Goal: Information Seeking & Learning: Learn about a topic

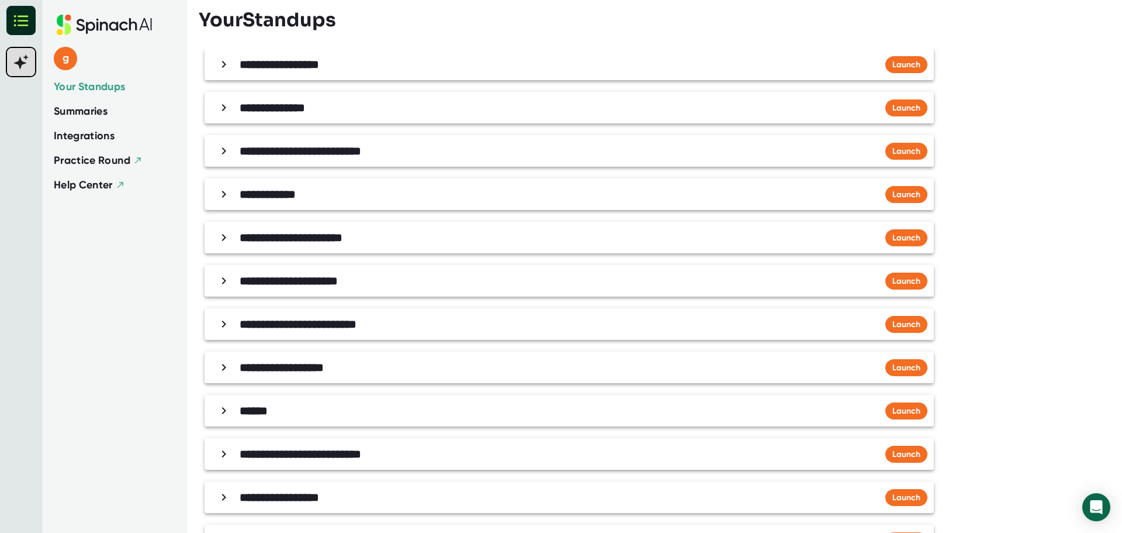
scroll to position [232, 0]
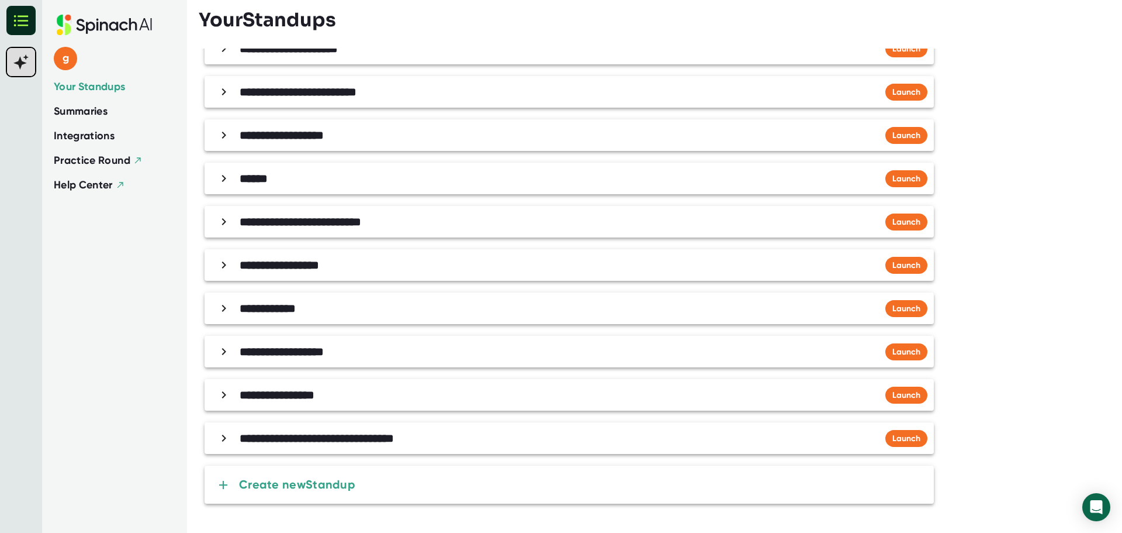
drag, startPoint x: 77, startPoint y: 25, endPoint x: 10, endPoint y: 19, distance: 66.9
drag, startPoint x: 10, startPoint y: 19, endPoint x: 63, endPoint y: 453, distance: 436.5
click at [58, 467] on div "g Your Standups Summaries Integrations Practice Round Help Center" at bounding box center [114, 266] width 145 height 533
click at [94, 110] on span "Summaries" at bounding box center [81, 111] width 54 height 16
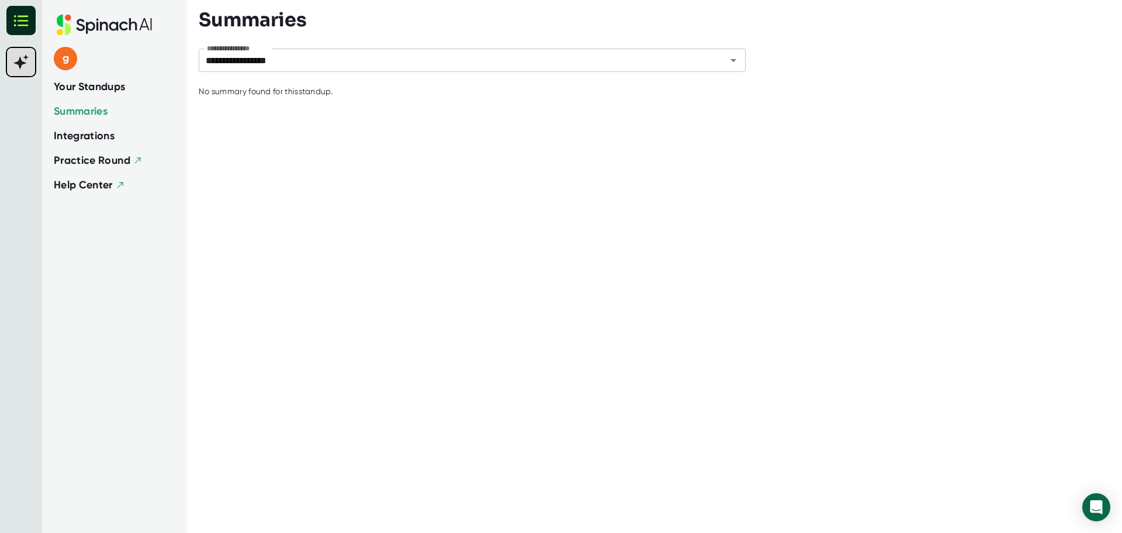
click at [120, 86] on span "Your Standups" at bounding box center [90, 87] width 72 height 16
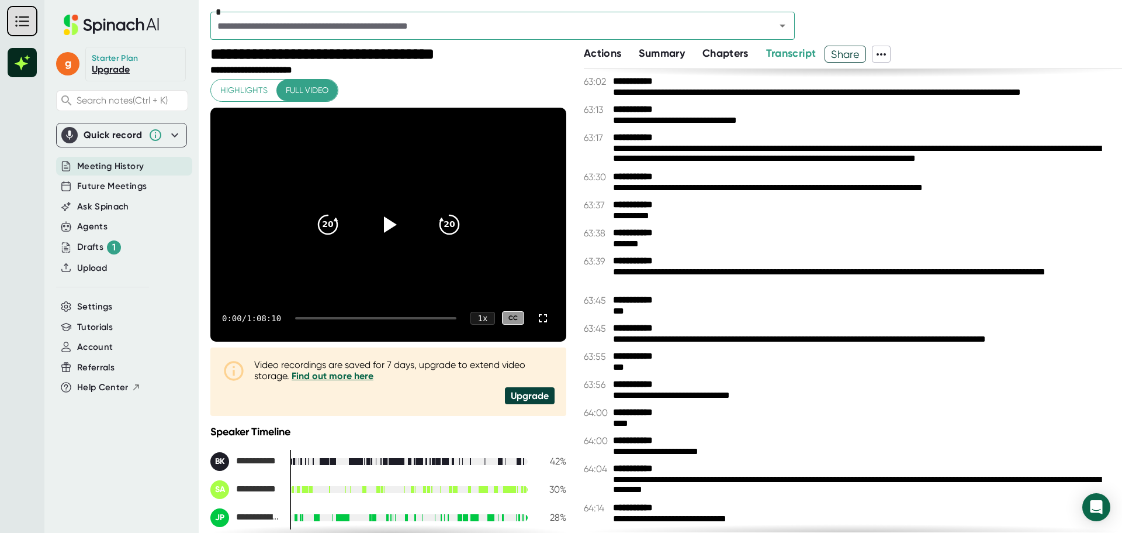
scroll to position [25186, 0]
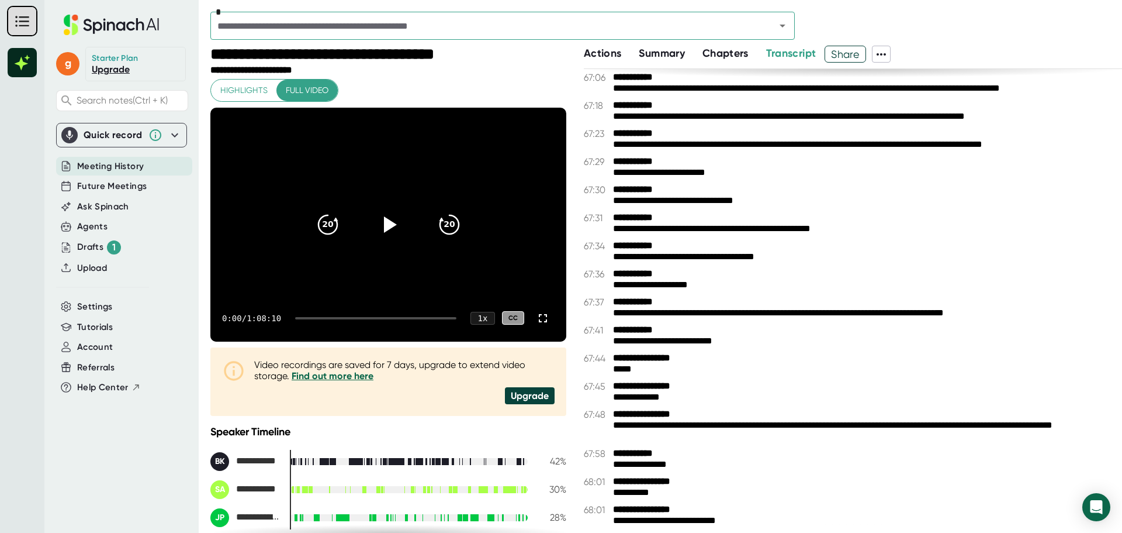
drag, startPoint x: 910, startPoint y: 520, endPoint x: 968, endPoint y: -6, distance: 530.0
click at [968, 0] on html "**********" at bounding box center [561, 266] width 1122 height 533
click at [885, 60] on icon at bounding box center [882, 54] width 14 height 14
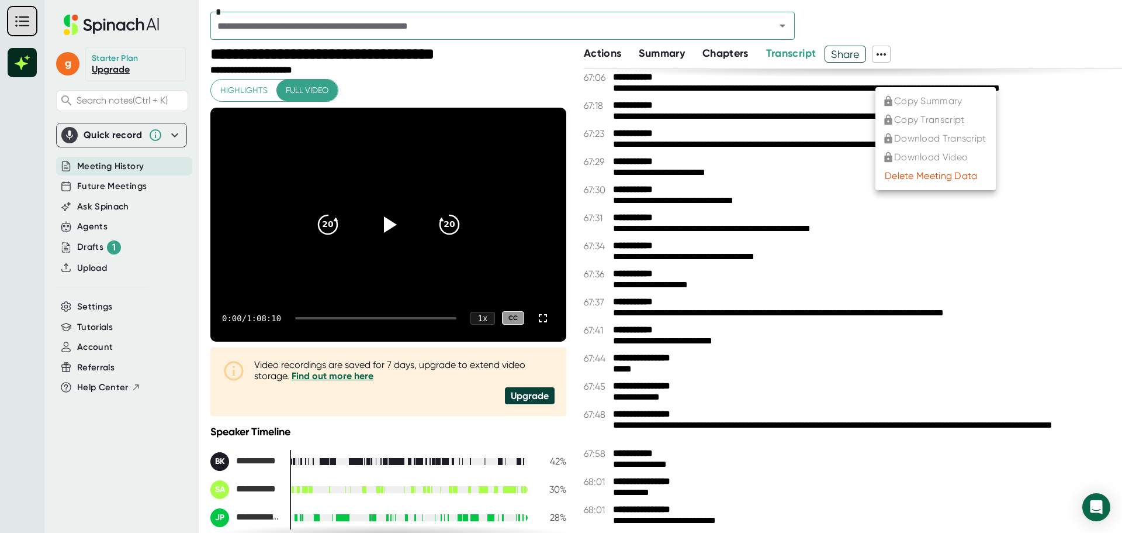
click at [974, 42] on div at bounding box center [561, 266] width 1122 height 533
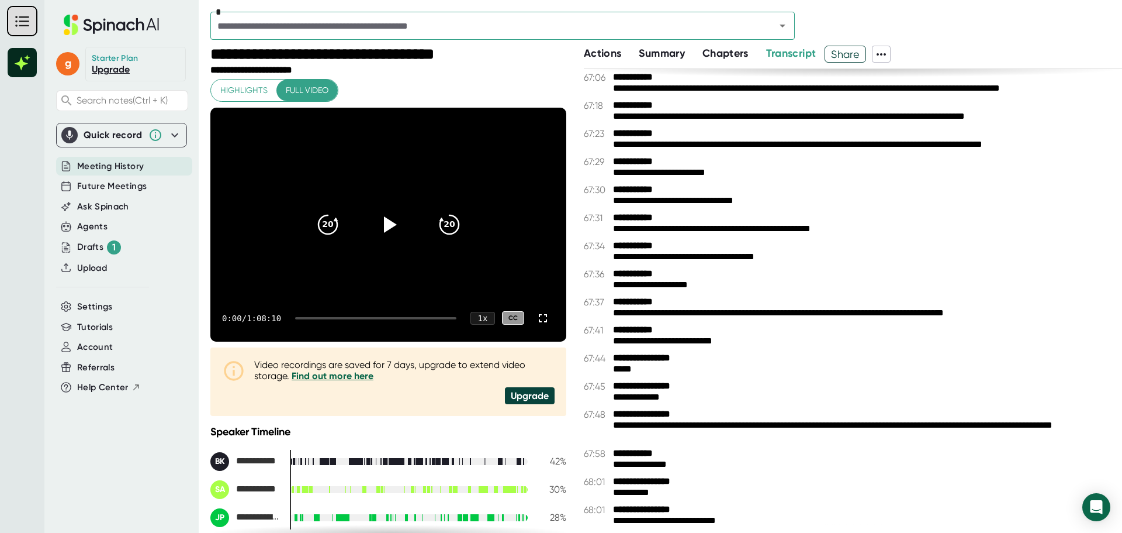
click at [852, 52] on span "Share" at bounding box center [845, 54] width 40 height 20
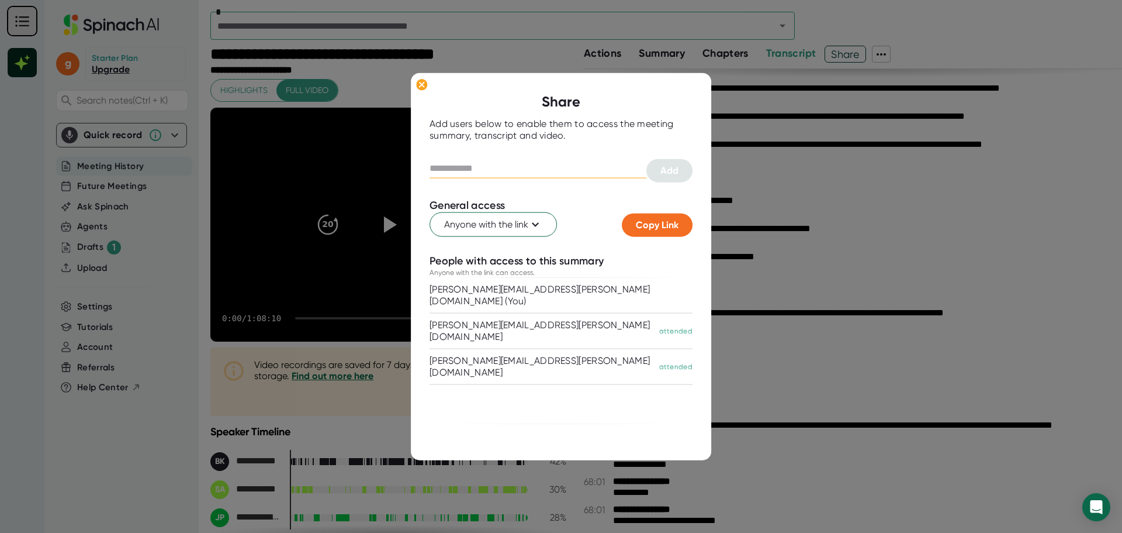
click at [472, 168] on input "text" at bounding box center [538, 168] width 217 height 19
click at [445, 166] on input "text" at bounding box center [538, 168] width 217 height 19
type input "*"
type input "**********"
click at [564, 189] on div "User is already added" at bounding box center [561, 187] width 263 height 11
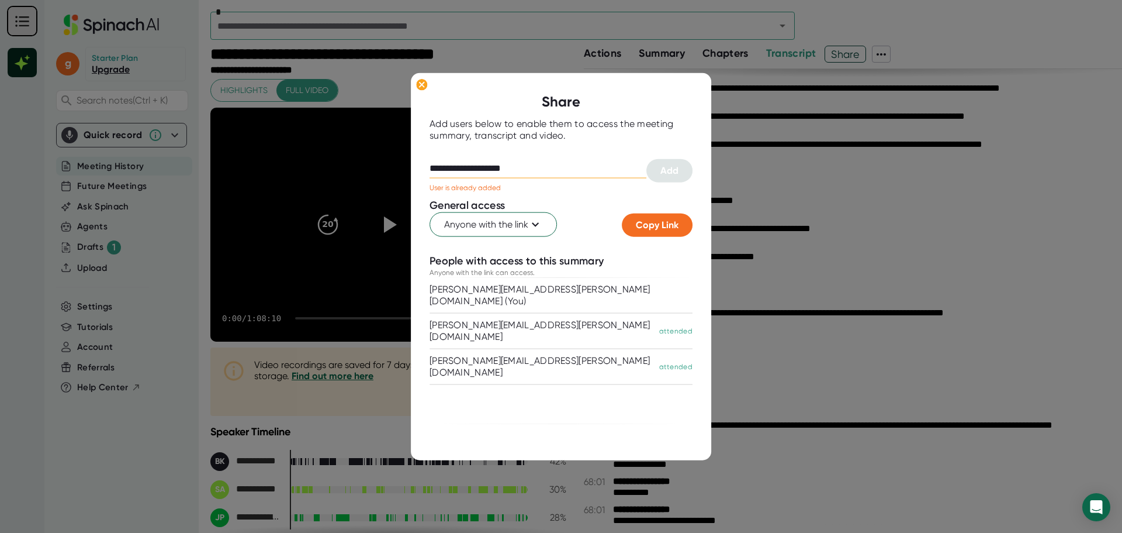
click at [541, 168] on input "**********" at bounding box center [538, 168] width 217 height 19
drag, startPoint x: 541, startPoint y: 168, endPoint x: 402, endPoint y: 170, distance: 138.6
click at [402, 170] on div "**********" at bounding box center [561, 266] width 1122 height 533
click at [506, 288] on div "[PERSON_NAME][EMAIL_ADDRESS][PERSON_NAME][DOMAIN_NAME] (You)" at bounding box center [558, 295] width 257 height 23
click at [520, 292] on div "[PERSON_NAME][EMAIL_ADDRESS][PERSON_NAME][DOMAIN_NAME] (You)" at bounding box center [558, 295] width 257 height 23
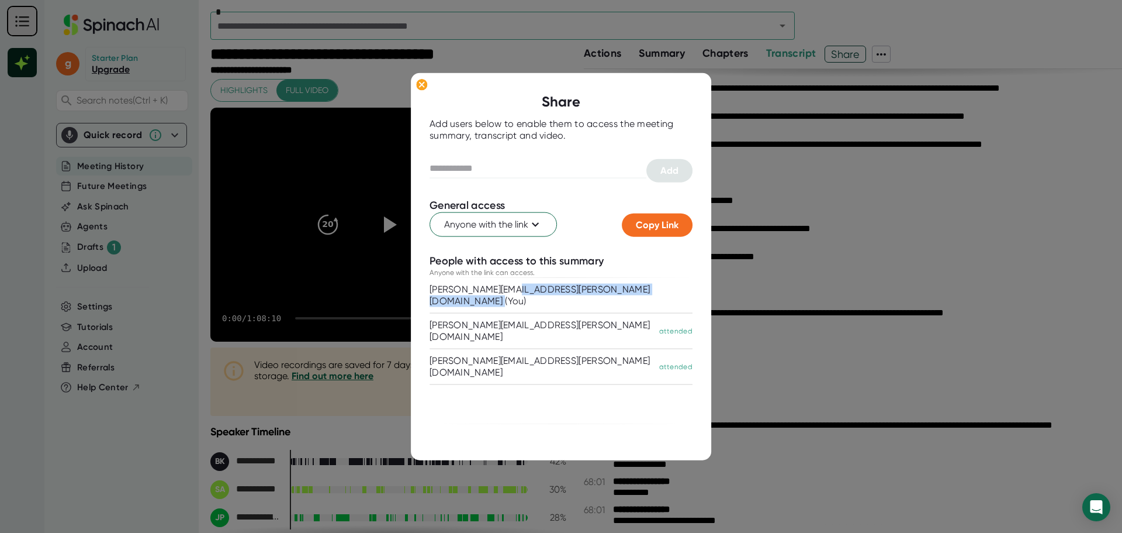
click at [520, 292] on div "[PERSON_NAME][EMAIL_ADDRESS][PERSON_NAME][DOMAIN_NAME] (You)" at bounding box center [558, 295] width 257 height 23
click at [421, 87] on ellipse at bounding box center [421, 84] width 11 height 12
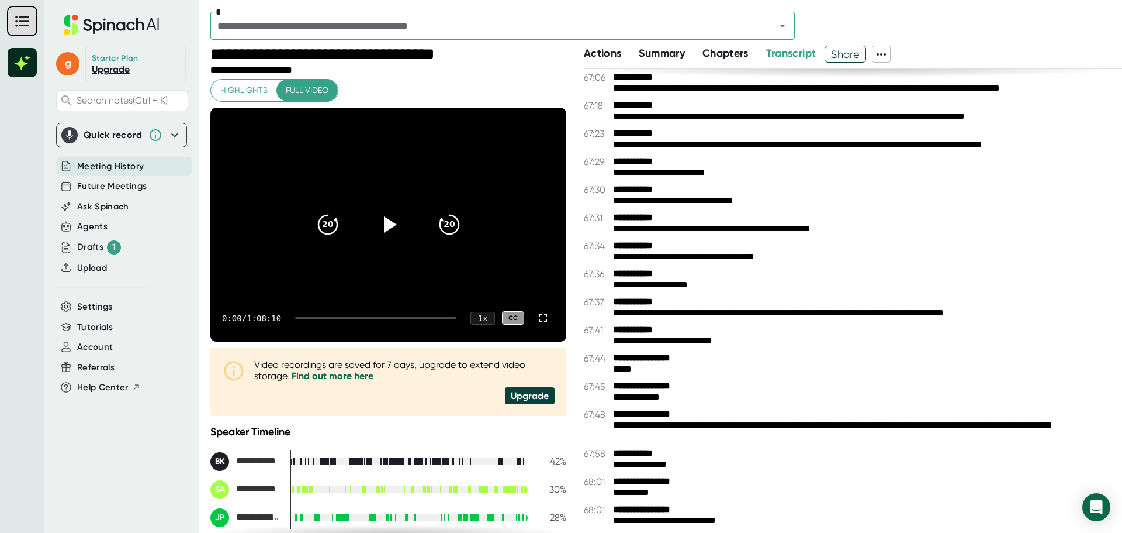
click at [790, 54] on span "Transcript" at bounding box center [791, 53] width 50 height 13
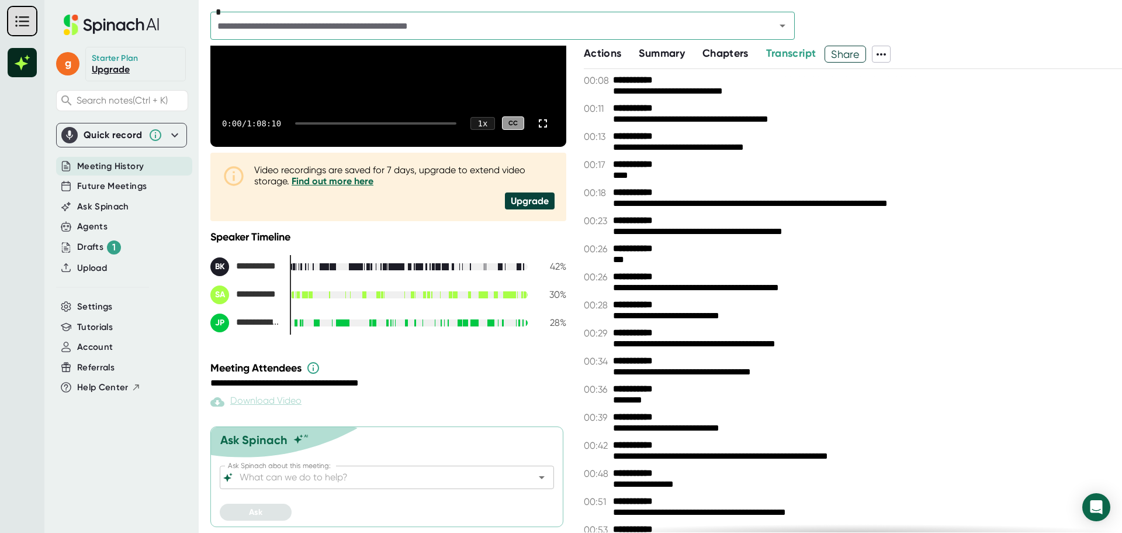
scroll to position [0, 0]
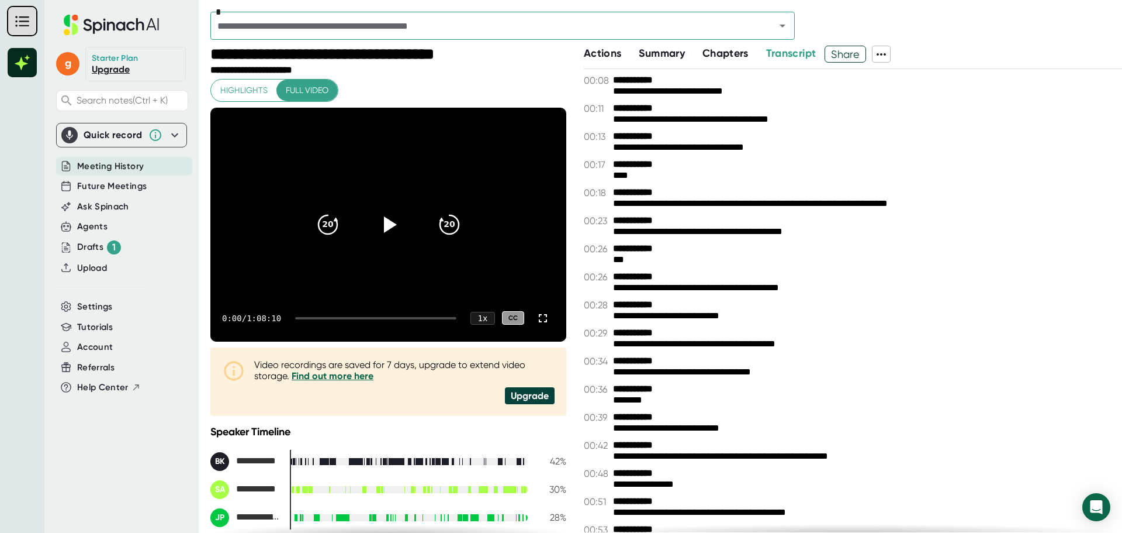
click at [649, 57] on span "Summary" at bounding box center [662, 53] width 46 height 13
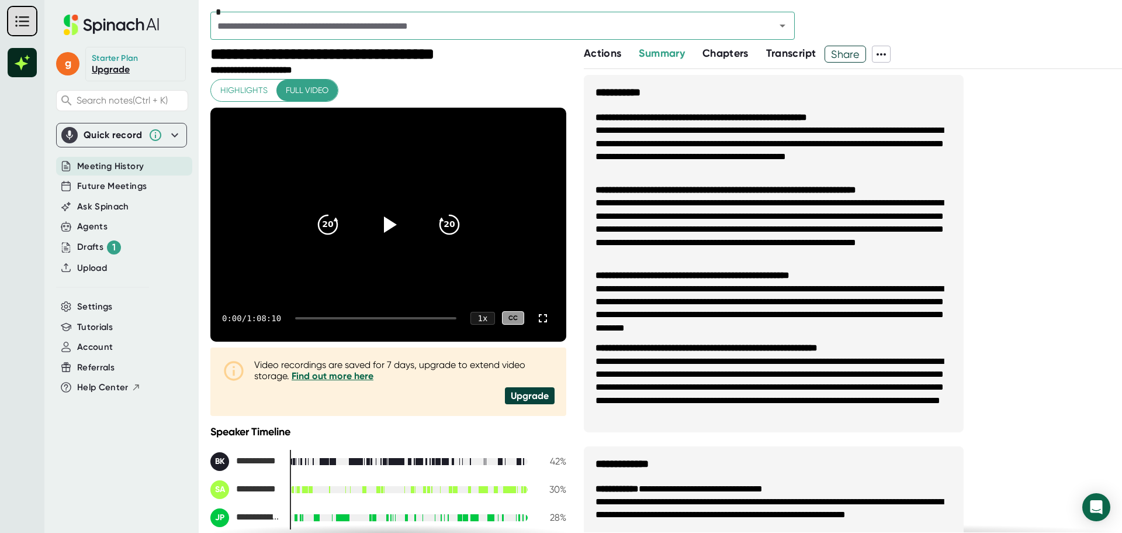
click at [787, 54] on span "Transcript" at bounding box center [791, 53] width 50 height 13
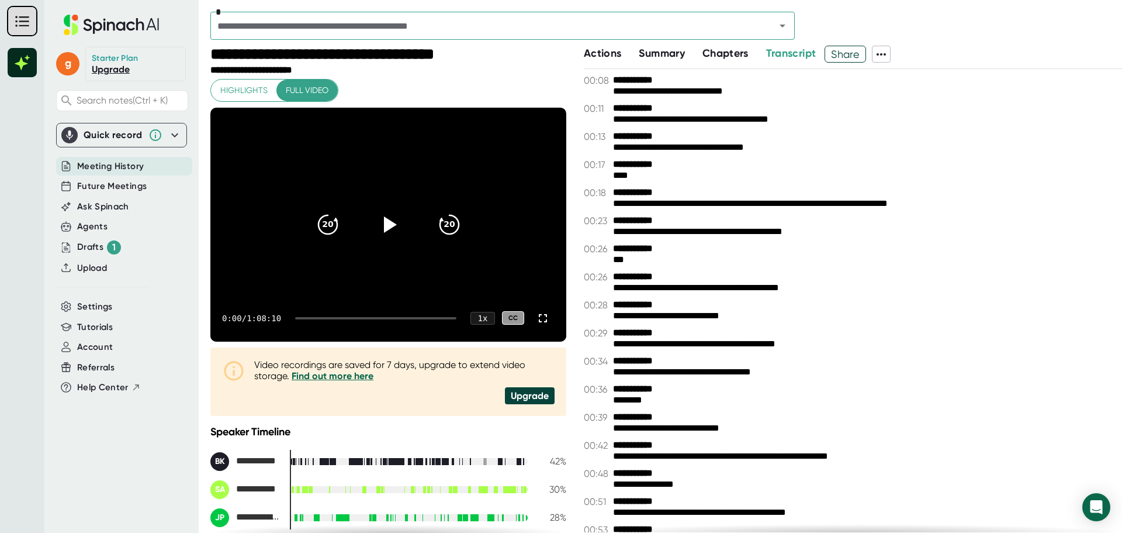
drag, startPoint x: 619, startPoint y: 77, endPoint x: 1076, endPoint y: 438, distance: 582.7
click at [1076, 438] on div "**********" at bounding box center [853, 300] width 538 height 463
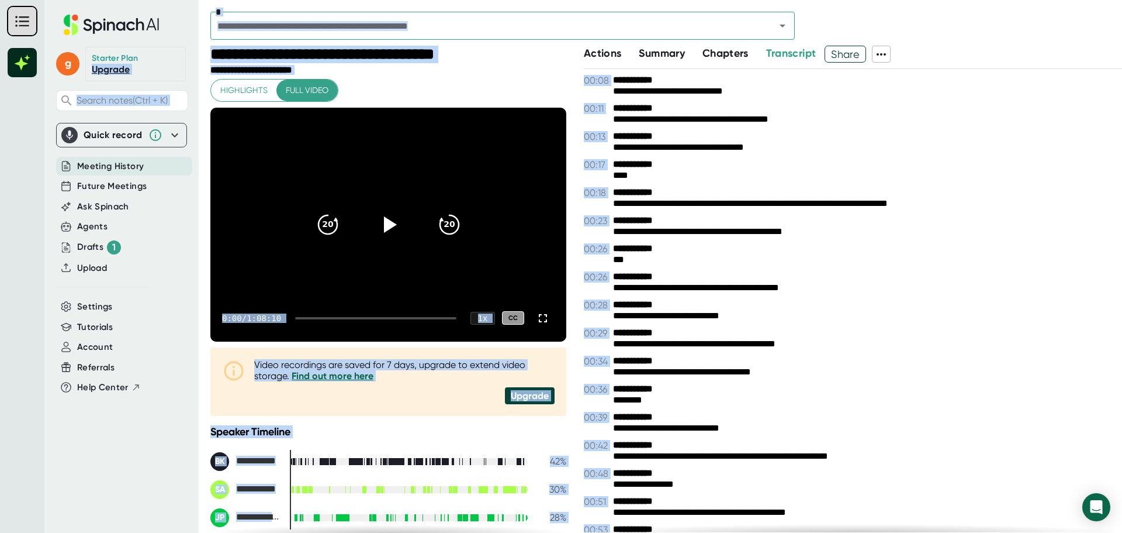
drag, startPoint x: 979, startPoint y: 27, endPoint x: 925, endPoint y: 87, distance: 81.1
click at [979, 27] on div "*" at bounding box center [666, 29] width 912 height 34
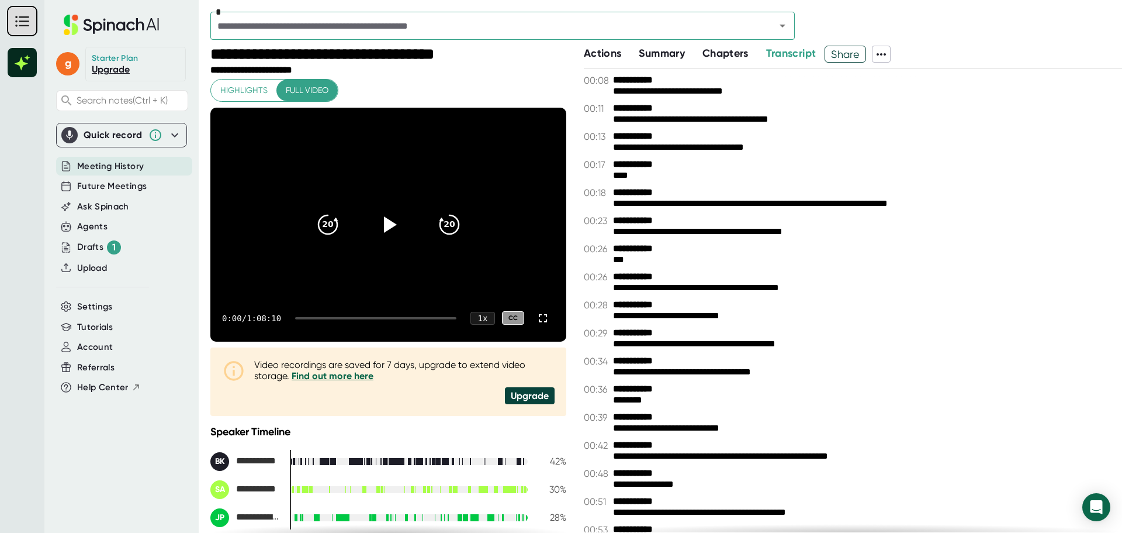
click at [600, 51] on span "Actions" at bounding box center [602, 53] width 37 height 13
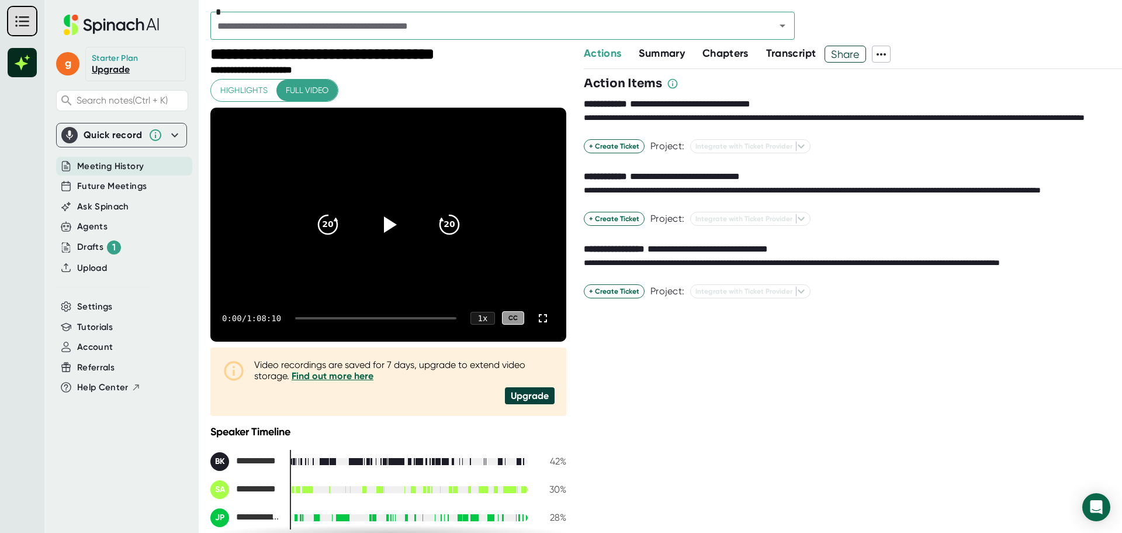
click at [889, 58] on icon at bounding box center [882, 54] width 14 height 14
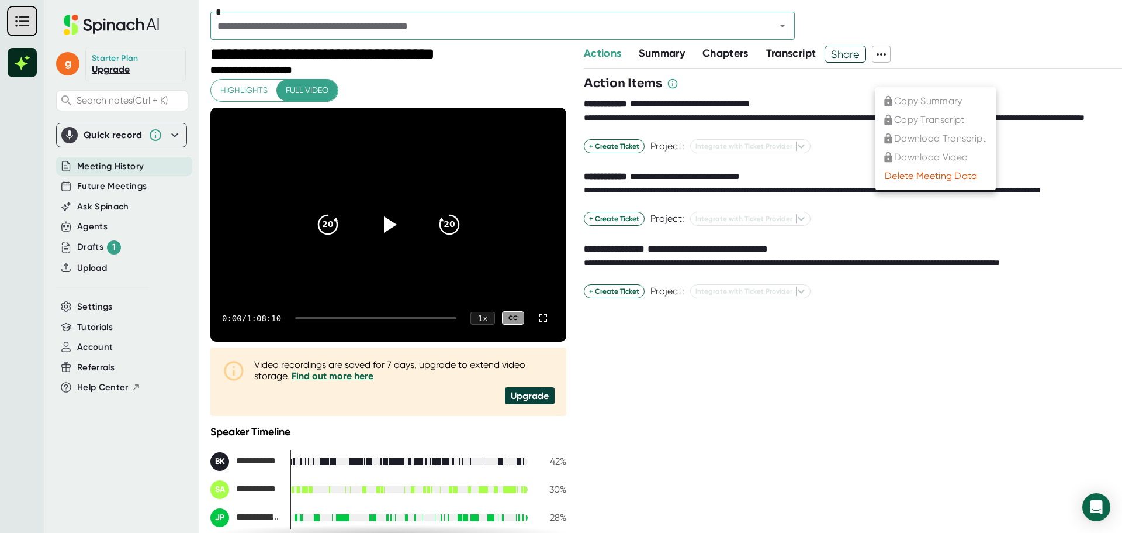
click at [780, 55] on div at bounding box center [561, 266] width 1122 height 533
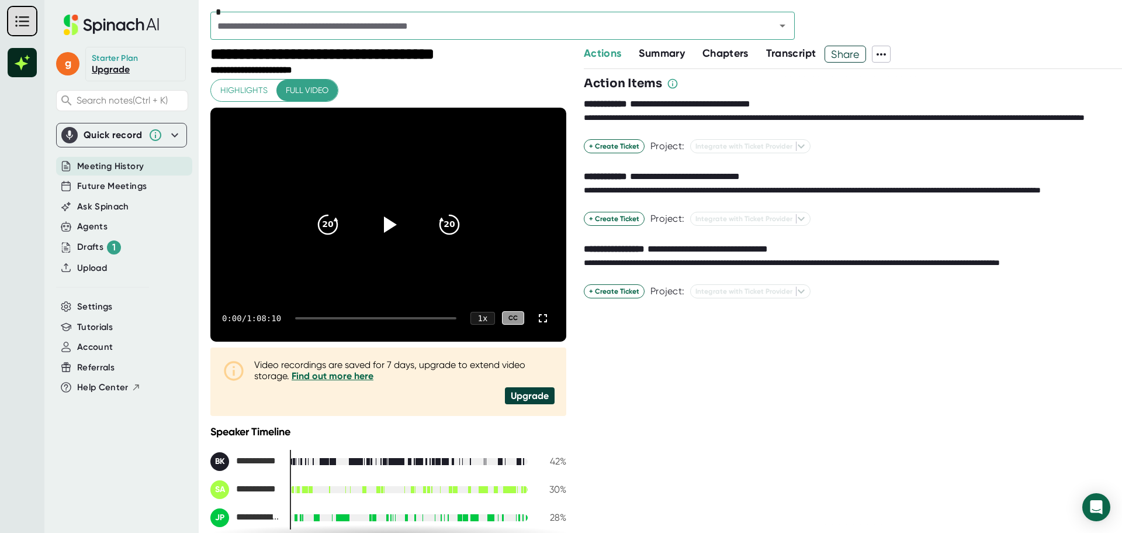
click at [780, 55] on span "Transcript" at bounding box center [791, 53] width 50 height 13
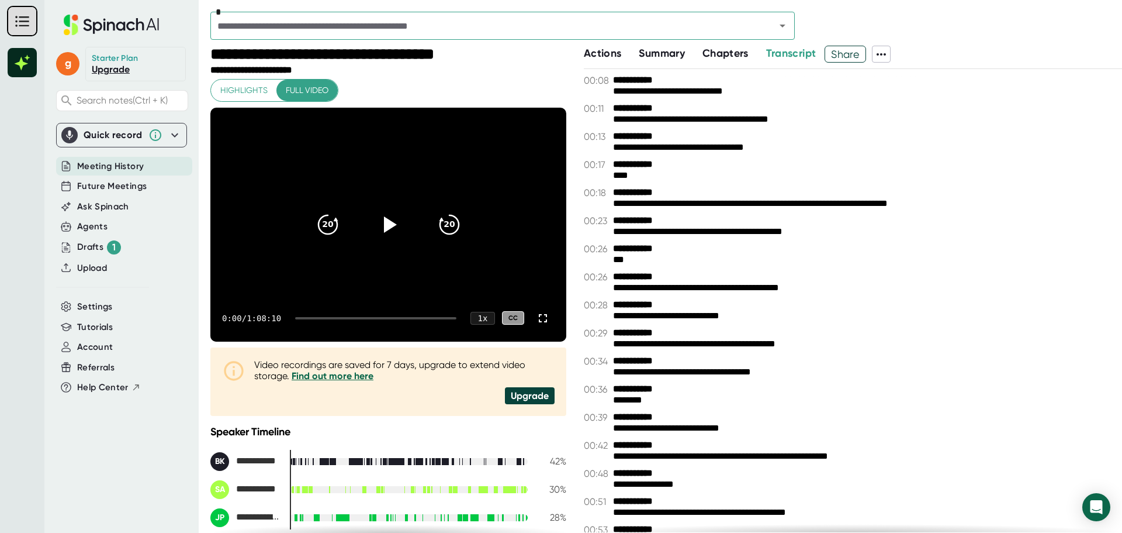
click at [877, 53] on span at bounding box center [882, 54] width 18 height 15
click at [934, 96] on ul "Copy Summary Copy Transcript Download Transcript Download Video Delete Meeting …" at bounding box center [936, 138] width 120 height 103
click at [956, 139] on ul "Copy Summary Copy Transcript Download Transcript Download Video Delete Meeting …" at bounding box center [936, 138] width 120 height 103
click at [910, 122] on ul "Copy Summary Copy Transcript Download Transcript Download Video Delete Meeting …" at bounding box center [936, 138] width 120 height 103
click at [917, 103] on ul "Copy Summary Copy Transcript Download Transcript Download Video Delete Meeting …" at bounding box center [936, 138] width 120 height 103
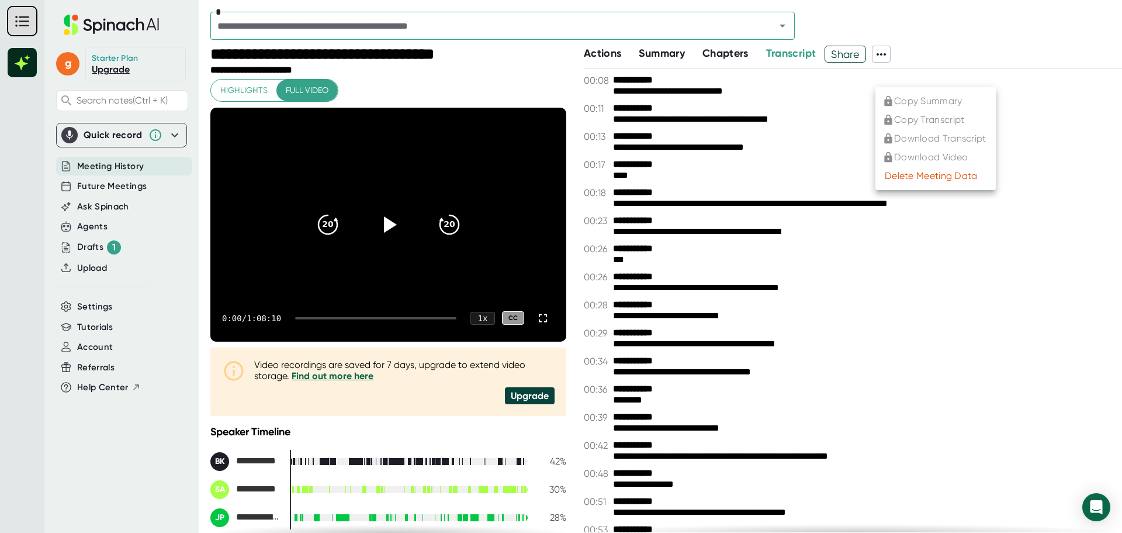
click at [979, 12] on div at bounding box center [561, 266] width 1122 height 533
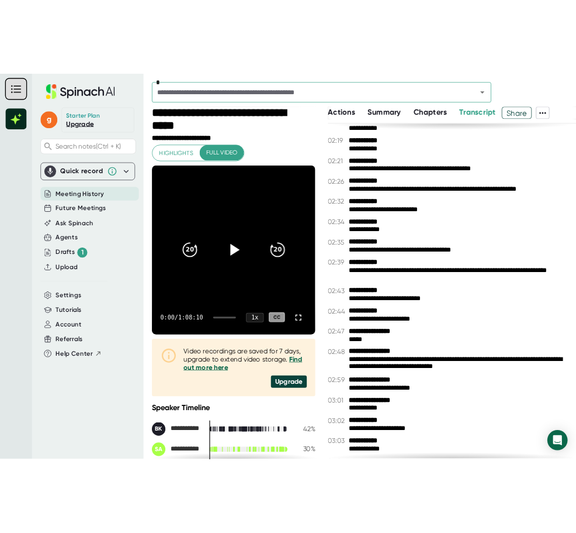
scroll to position [1239, 0]
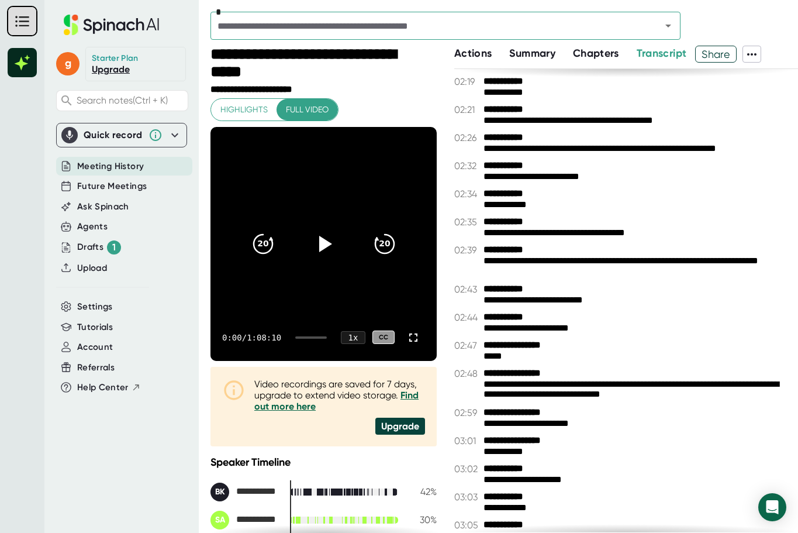
drag, startPoint x: 638, startPoint y: 258, endPoint x: 699, endPoint y: 100, distance: 169.2
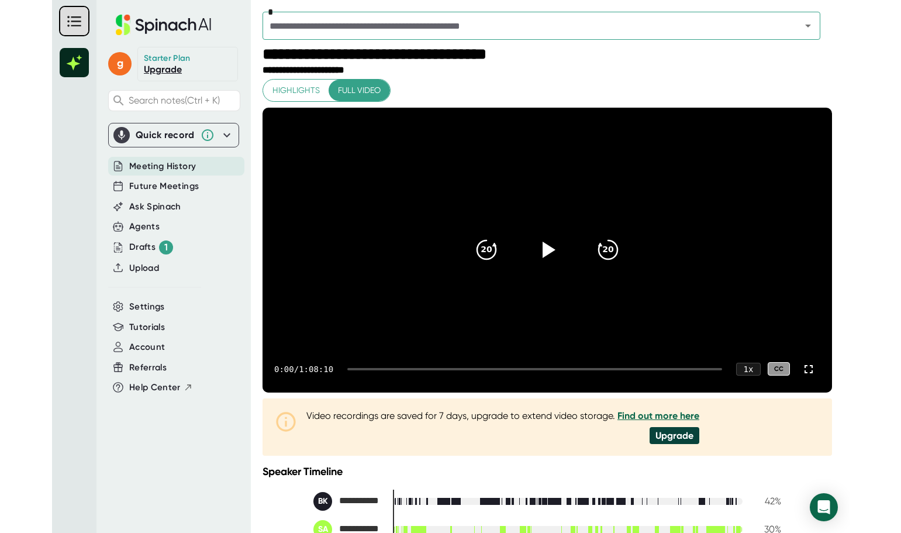
scroll to position [0, 0]
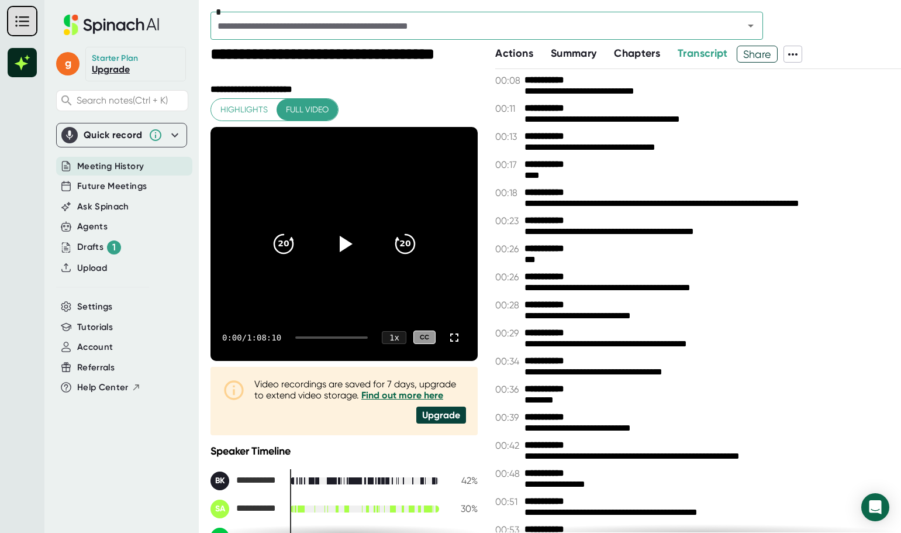
drag, startPoint x: 851, startPoint y: 391, endPoint x: 813, endPoint y: 400, distance: 39.3
click at [813, 400] on div "**********" at bounding box center [698, 395] width 406 height 22
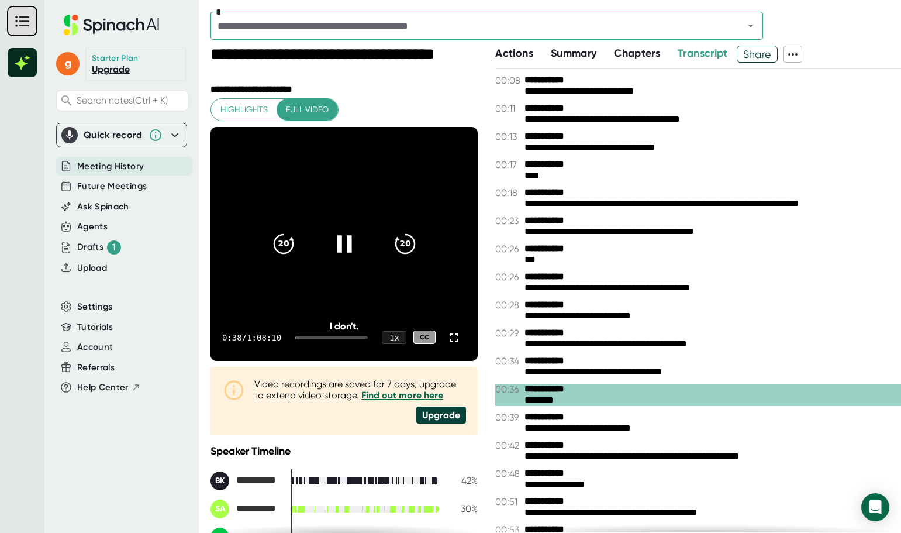
click at [340, 246] on icon at bounding box center [344, 243] width 29 height 29
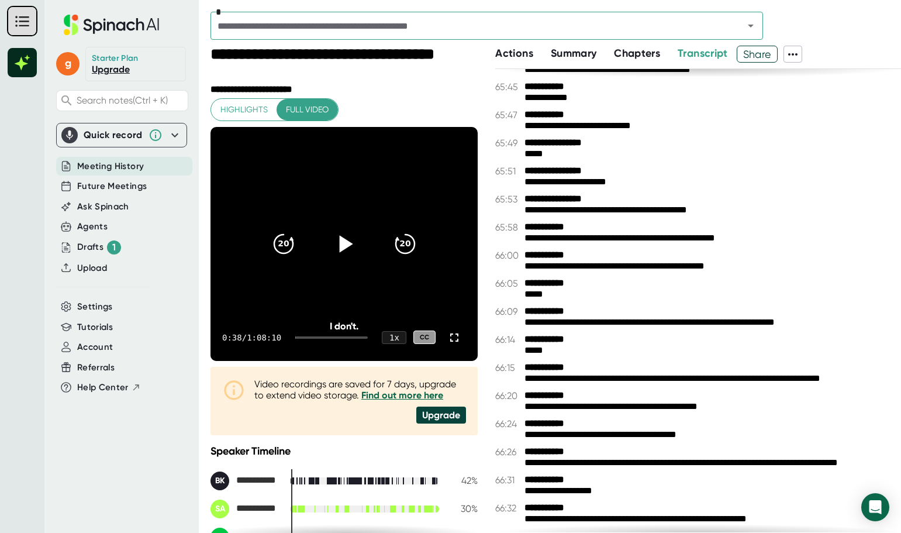
scroll to position [26474, 0]
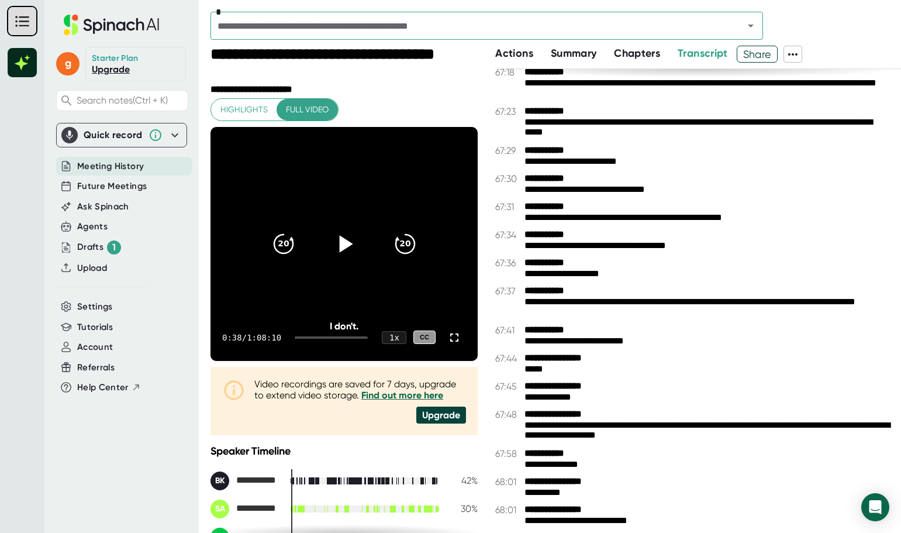
drag, startPoint x: 691, startPoint y: 526, endPoint x: 689, endPoint y: 546, distance: 20.5
click at [689, 532] on html "**********" at bounding box center [450, 266] width 901 height 533
drag, startPoint x: 657, startPoint y: 520, endPoint x: 568, endPoint y: 396, distance: 152.8
drag, startPoint x: 568, startPoint y: 396, endPoint x: 620, endPoint y: 300, distance: 109.9
click at [620, 300] on div "**********" at bounding box center [698, 300] width 406 height 463
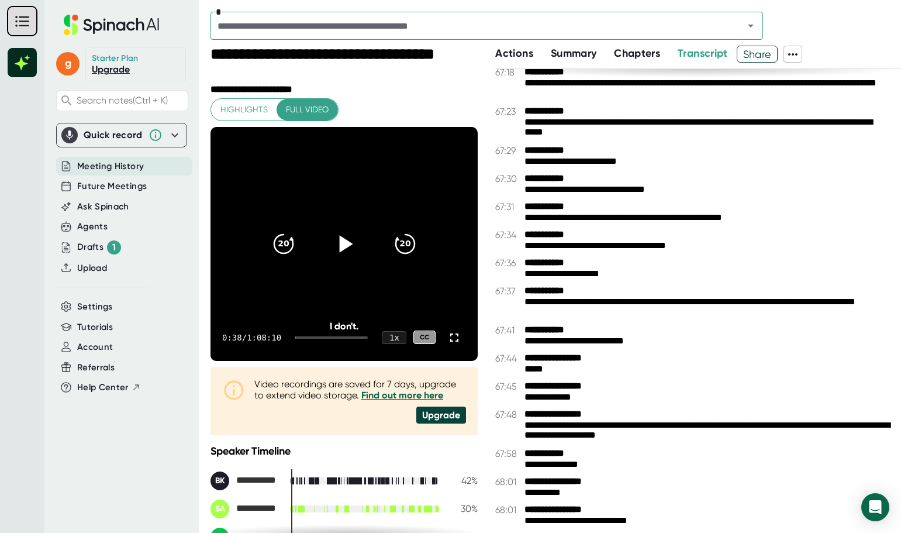
drag, startPoint x: 628, startPoint y: 302, endPoint x: 775, endPoint y: 500, distance: 246.7
click at [775, 500] on div "**********" at bounding box center [698, 300] width 406 height 463
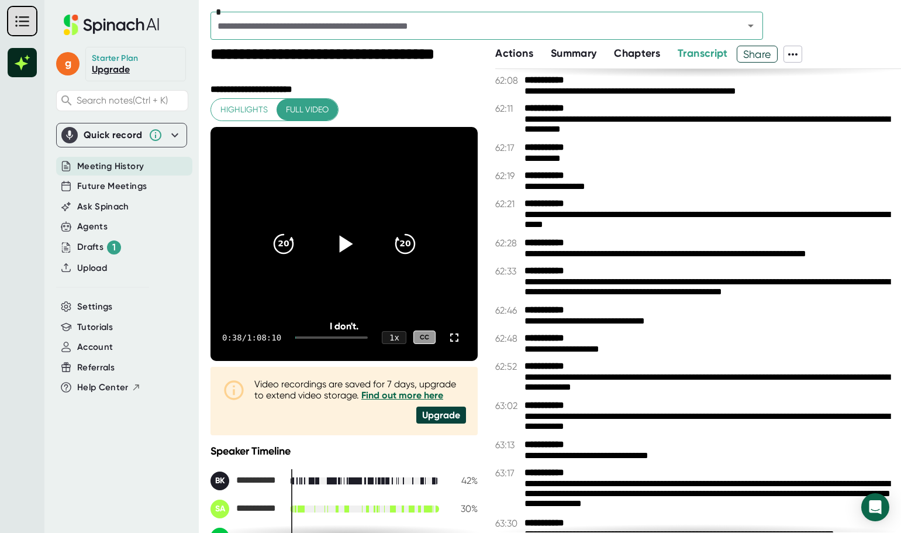
scroll to position [23765, 0]
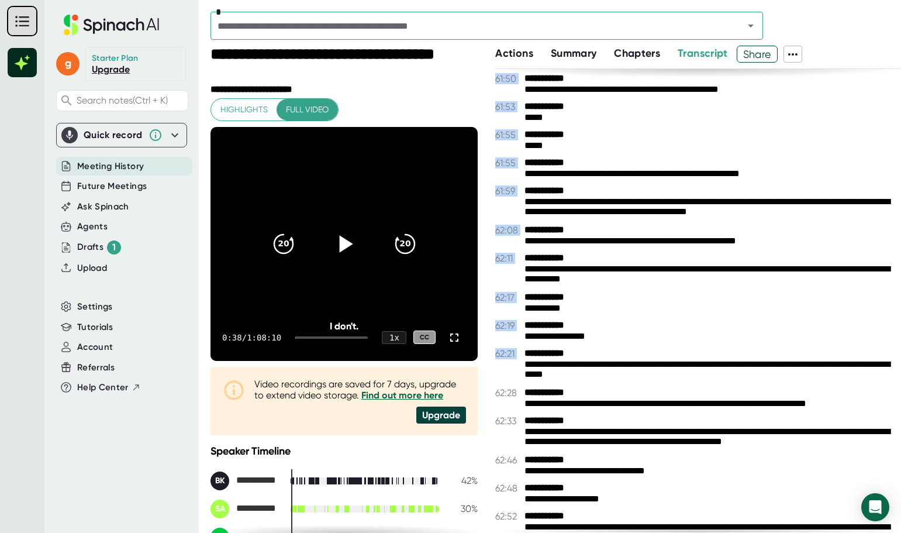
drag, startPoint x: 513, startPoint y: 518, endPoint x: 543, endPoint y: 351, distance: 169.8
click at [543, 351] on div "**********" at bounding box center [698, 300] width 406 height 463
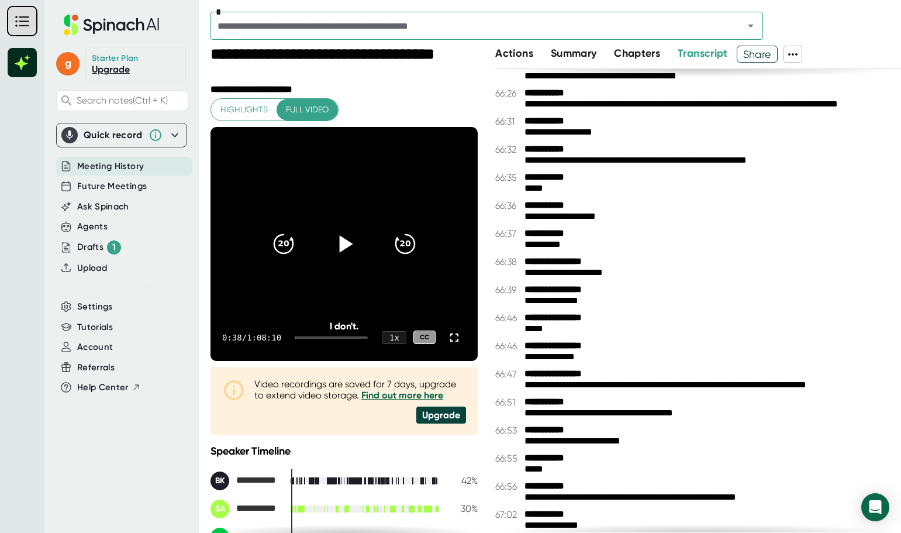
scroll to position [26474, 0]
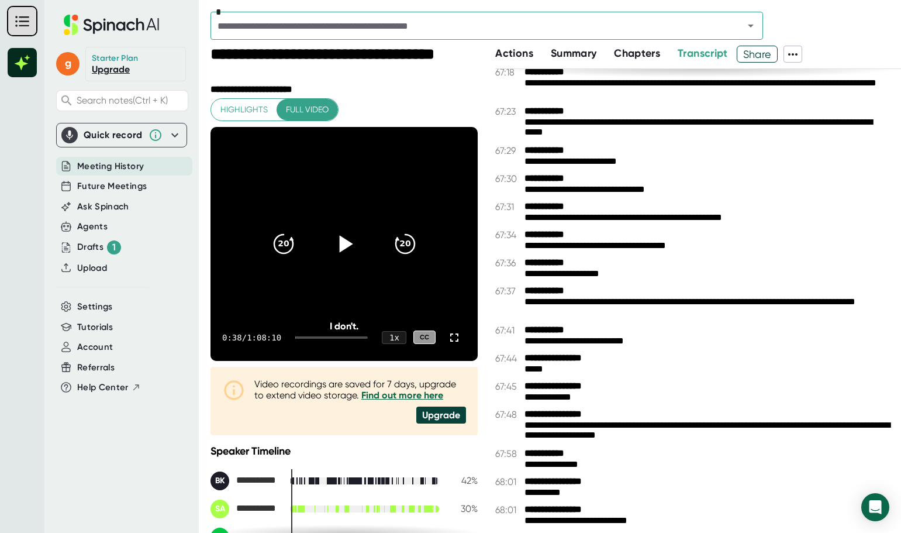
drag, startPoint x: 513, startPoint y: 520, endPoint x: 526, endPoint y: 246, distance: 274.5
click at [516, 123] on div "**********" at bounding box center [698, 300] width 406 height 463
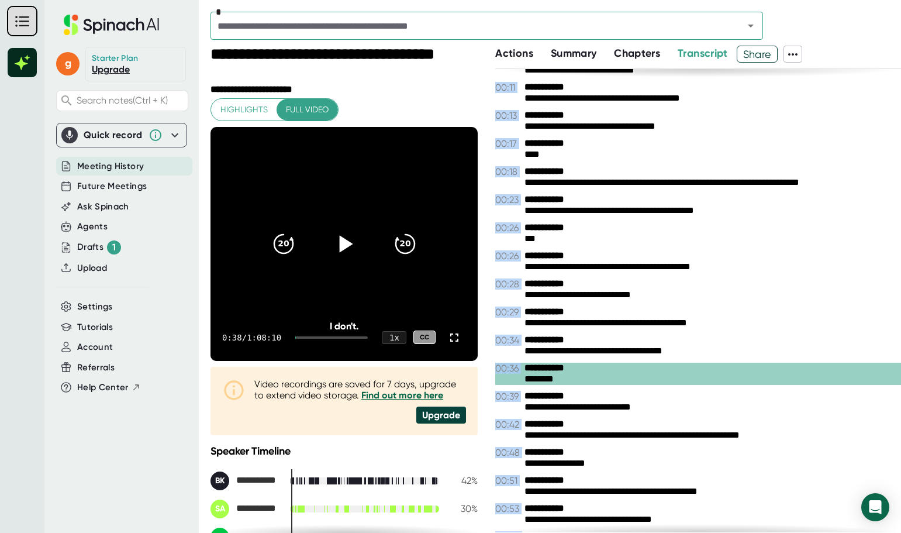
scroll to position [0, 0]
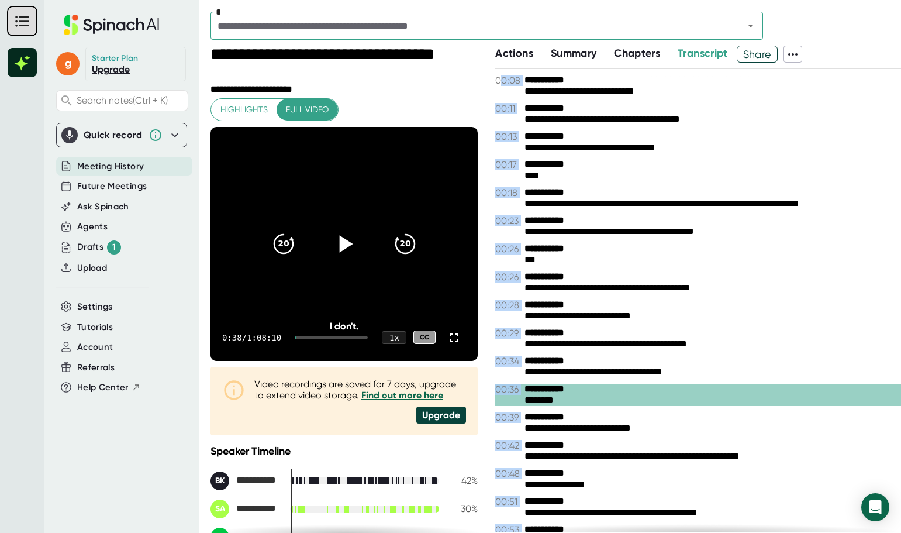
drag, startPoint x: 512, startPoint y: 522, endPoint x: 501, endPoint y: 82, distance: 439.8
click at [501, 82] on div "**********" at bounding box center [698, 300] width 406 height 463
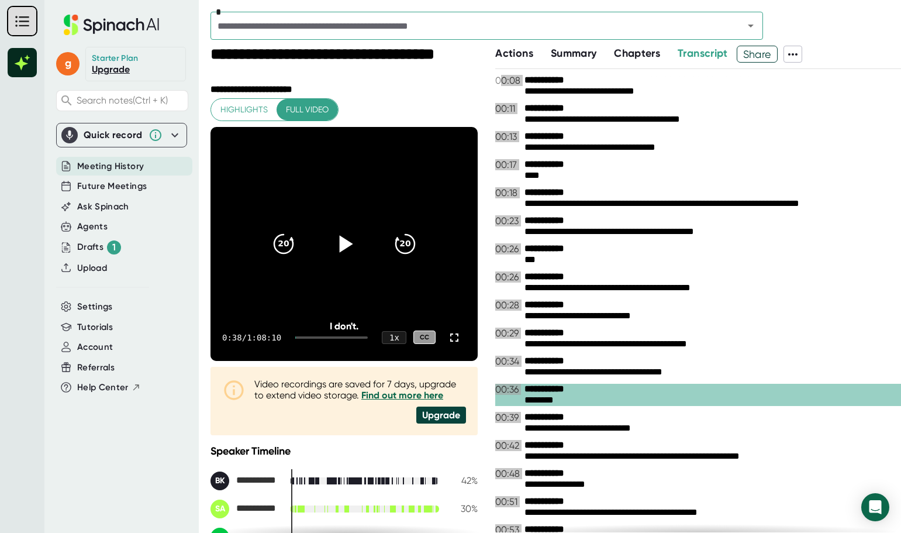
copy div "**********"
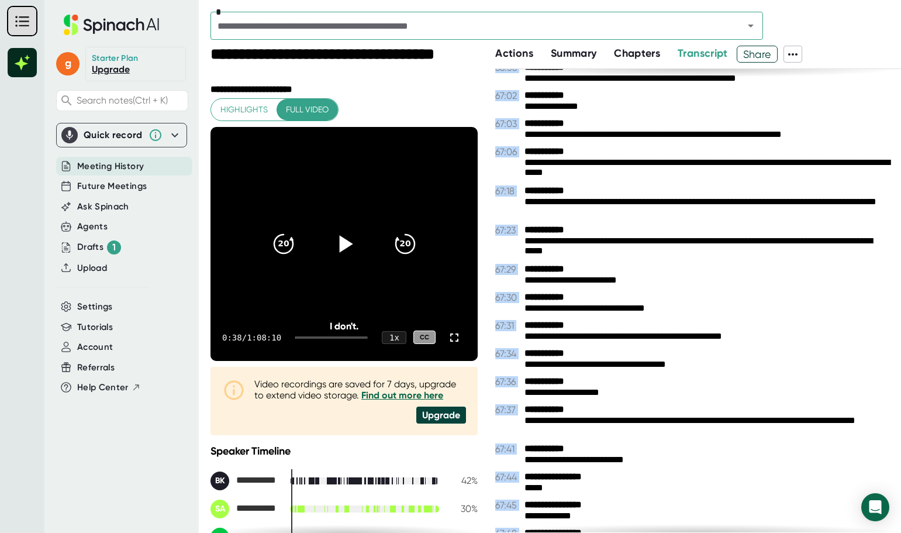
scroll to position [26474, 0]
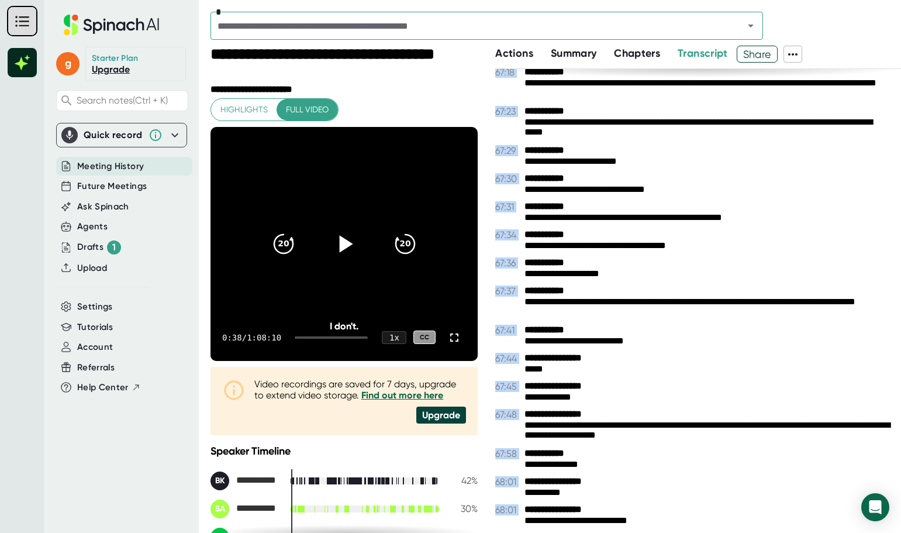
drag, startPoint x: 499, startPoint y: 81, endPoint x: 543, endPoint y: 550, distance: 470.9
click at [543, 532] on html "**********" at bounding box center [450, 266] width 901 height 533
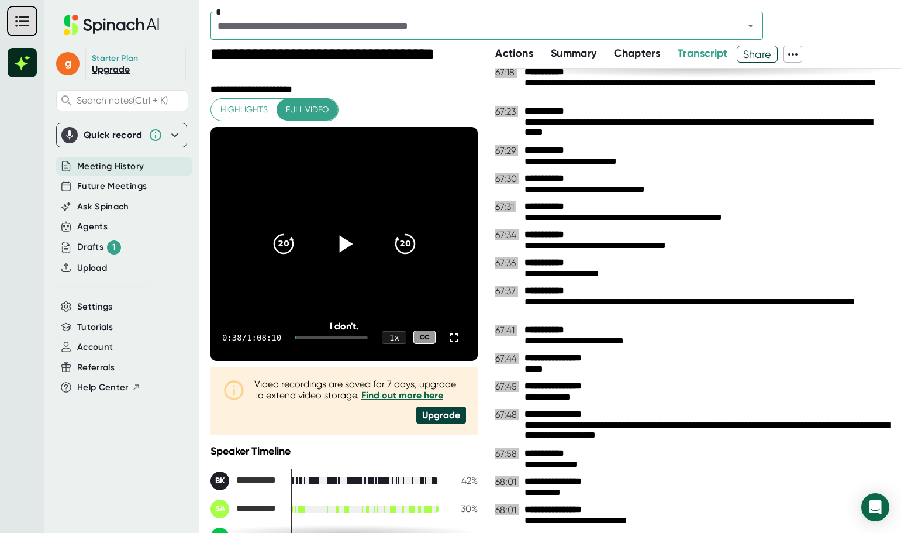
copy div "**********"
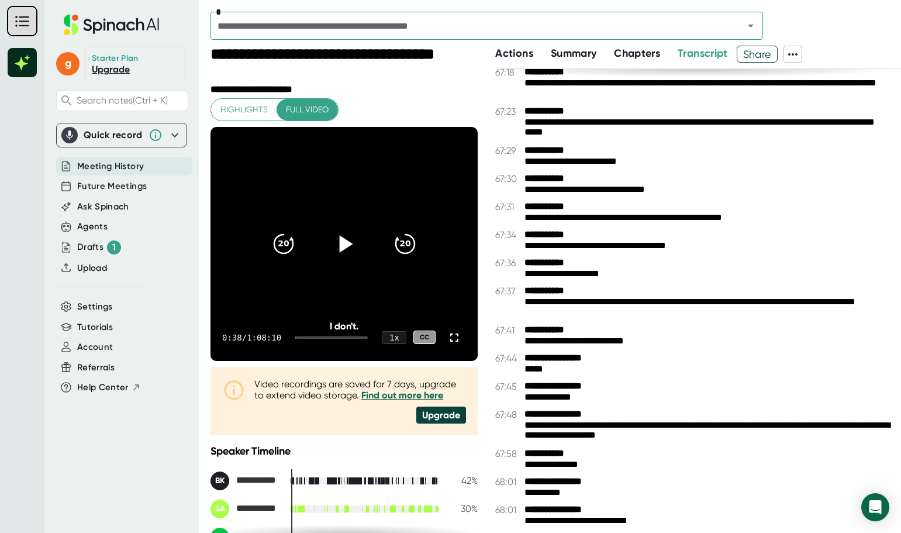
click at [585, 51] on span "Summary" at bounding box center [574, 53] width 46 height 13
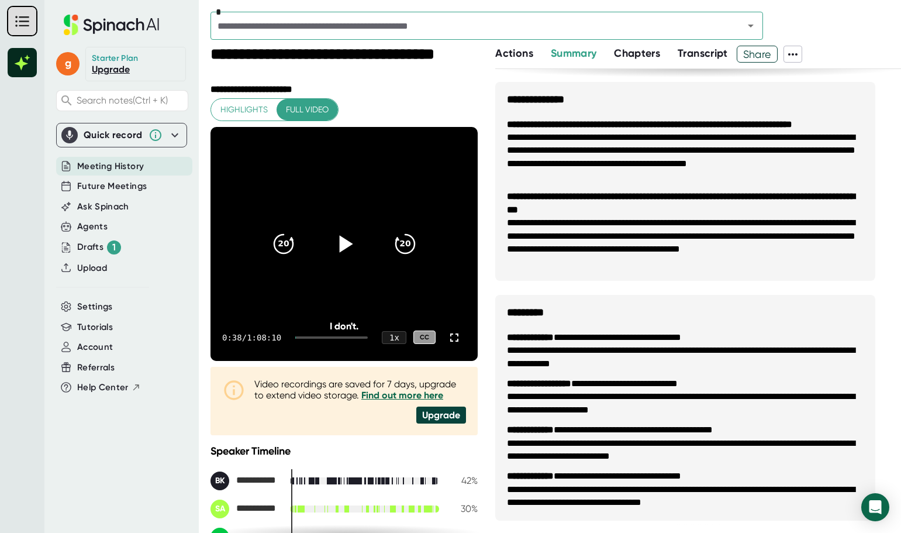
scroll to position [571, 0]
click at [695, 58] on span "Transcript" at bounding box center [703, 53] width 50 height 13
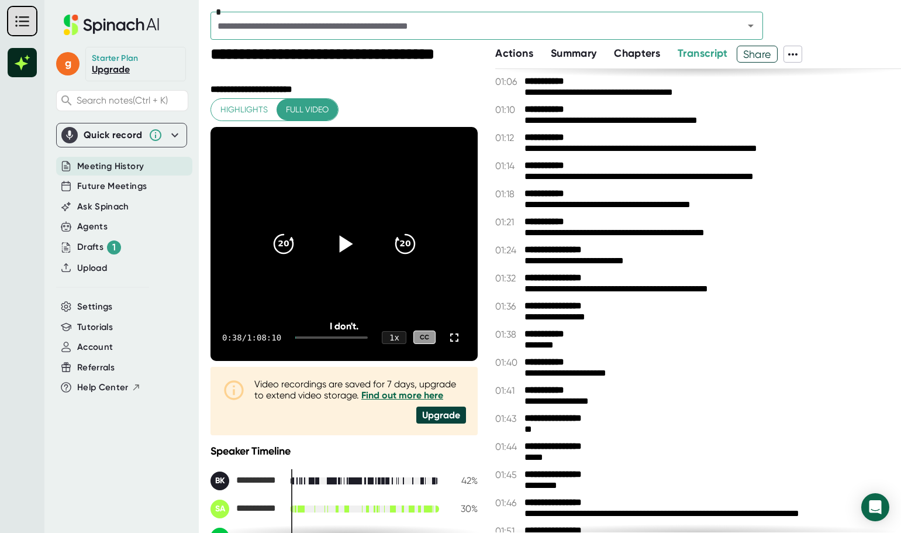
click at [771, 58] on span "Share" at bounding box center [757, 54] width 40 height 20
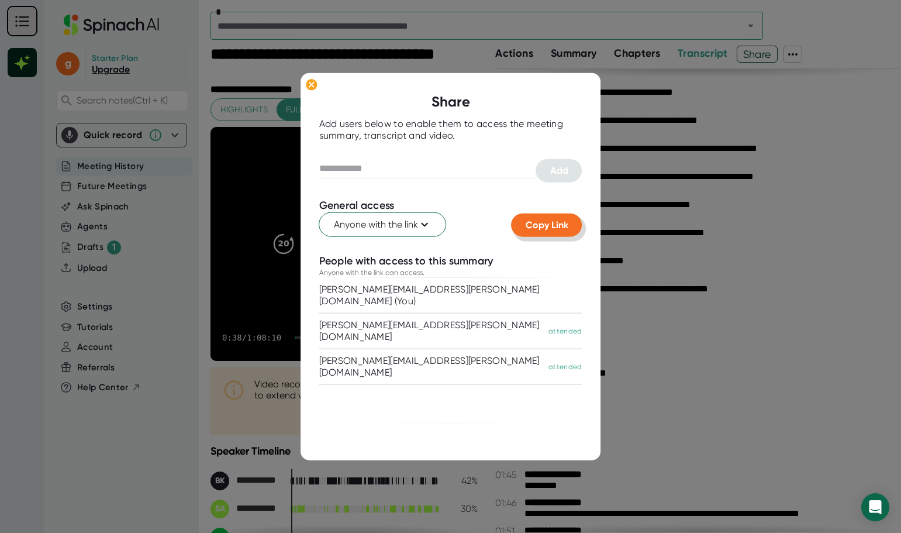
click at [543, 226] on span "Copy Link" at bounding box center [547, 224] width 43 height 11
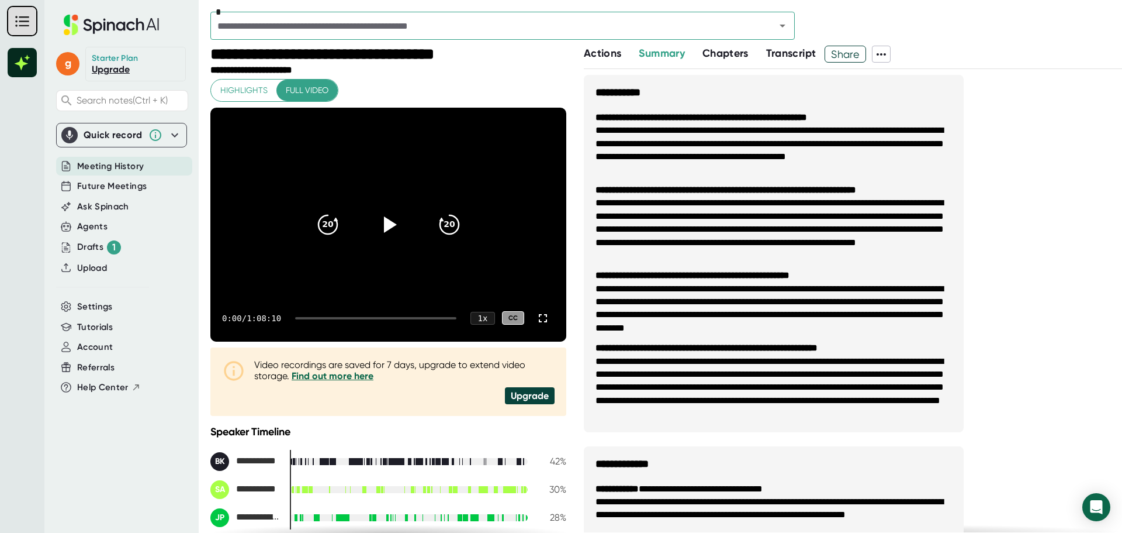
click at [793, 57] on span "Transcript" at bounding box center [791, 53] width 50 height 13
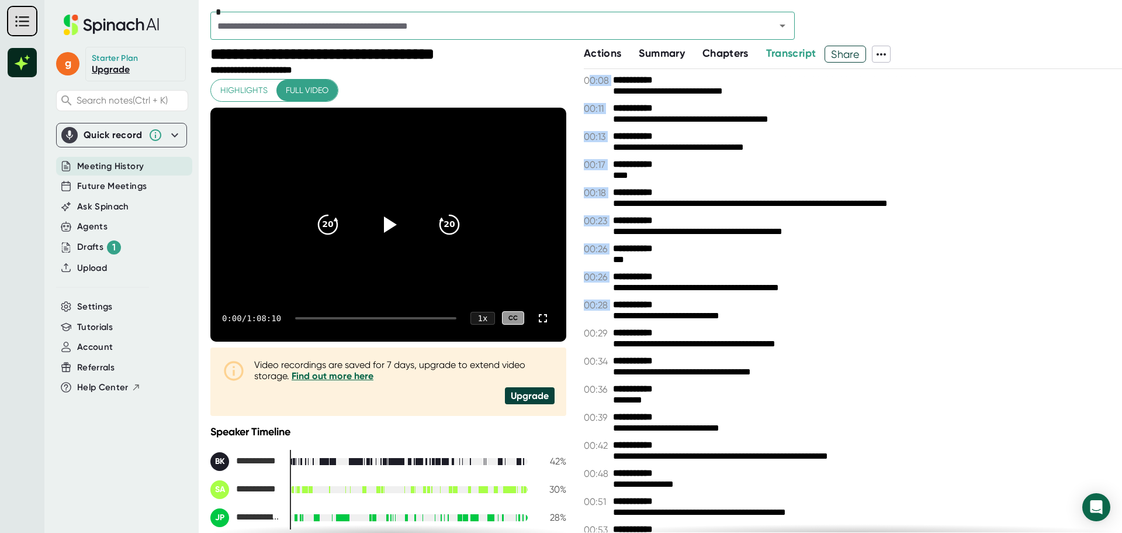
drag, startPoint x: 588, startPoint y: 80, endPoint x: 612, endPoint y: 316, distance: 237.9
click at [612, 316] on div "**********" at bounding box center [853, 300] width 538 height 463
click at [983, 42] on div "*" at bounding box center [666, 29] width 912 height 34
click at [661, 54] on span "Summary" at bounding box center [662, 53] width 46 height 13
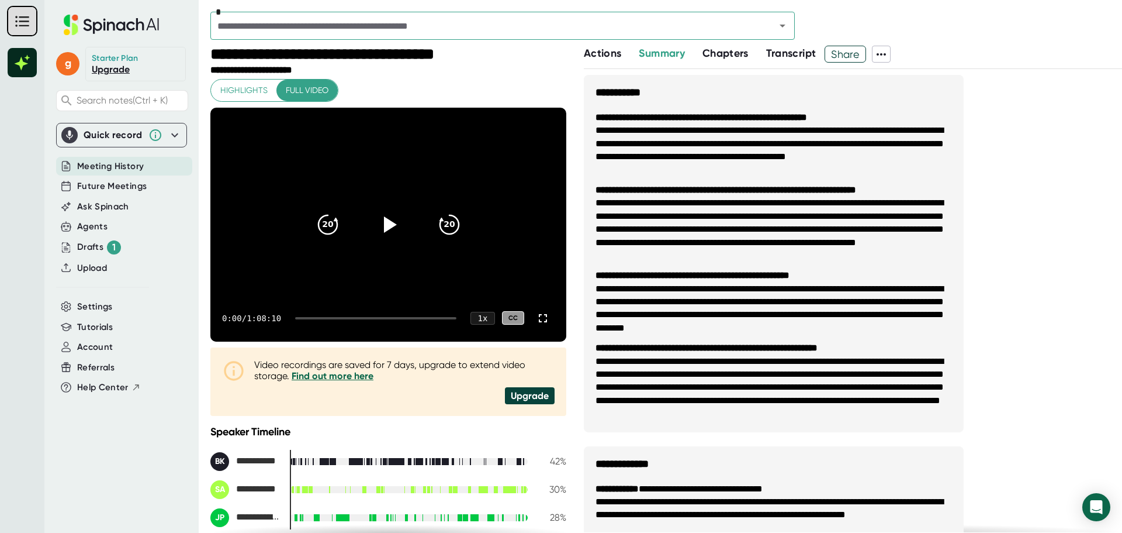
click at [806, 54] on span "Transcript" at bounding box center [791, 53] width 50 height 13
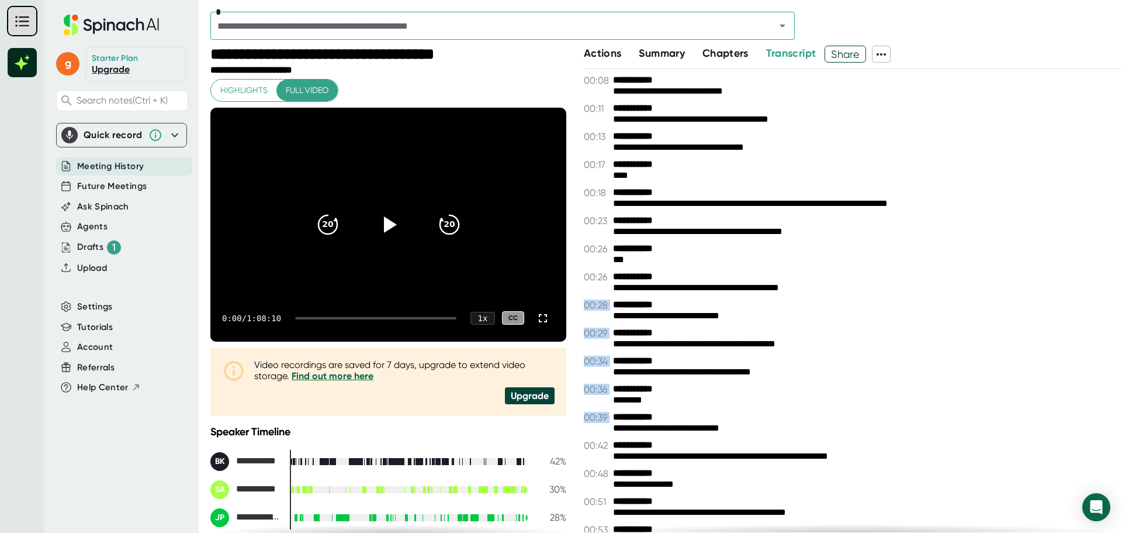
drag, startPoint x: 1008, startPoint y: 409, endPoint x: 1051, endPoint y: 269, distance: 146.8
click at [1051, 269] on div "**********" at bounding box center [853, 300] width 538 height 463
click at [1058, 39] on div "*" at bounding box center [666, 29] width 912 height 34
click at [894, 54] on span at bounding box center [902, 54] width 23 height 17
click at [889, 58] on icon at bounding box center [882, 54] width 14 height 14
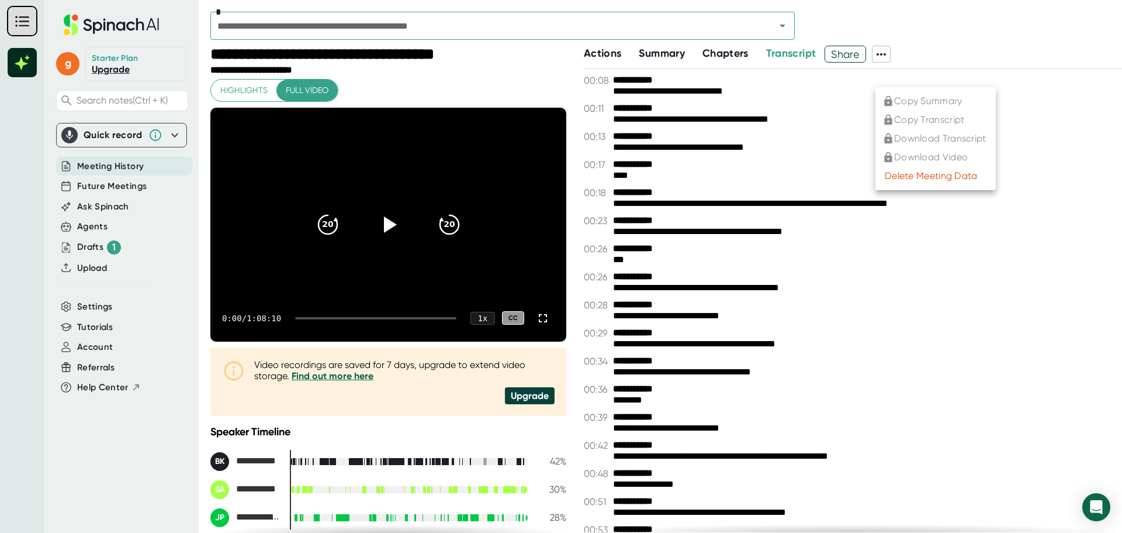
click at [1000, 28] on div at bounding box center [561, 266] width 1122 height 533
click at [610, 54] on span "Actions" at bounding box center [602, 53] width 37 height 13
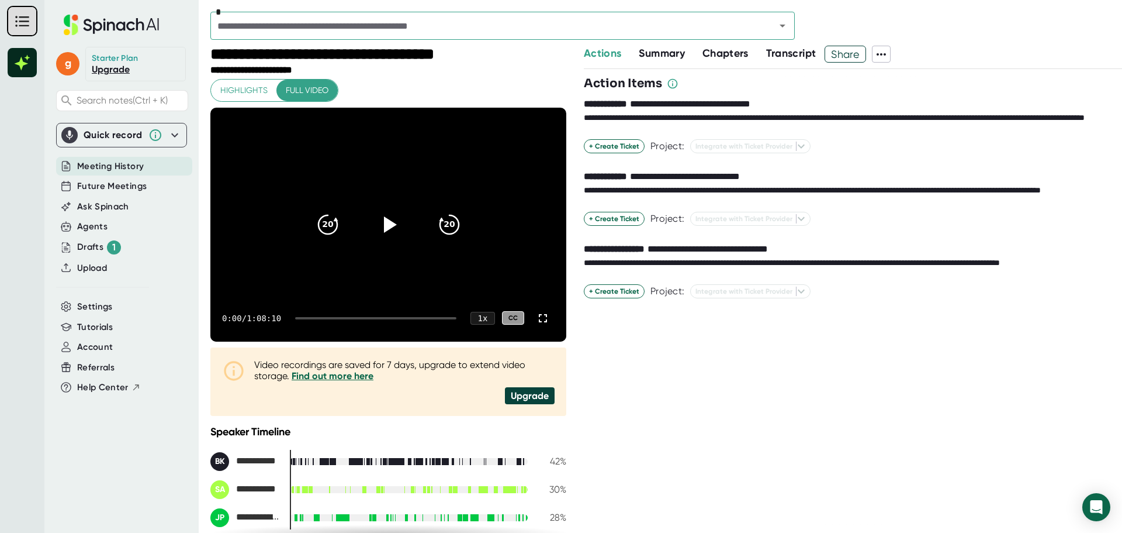
click at [793, 56] on span "Transcript" at bounding box center [791, 53] width 50 height 13
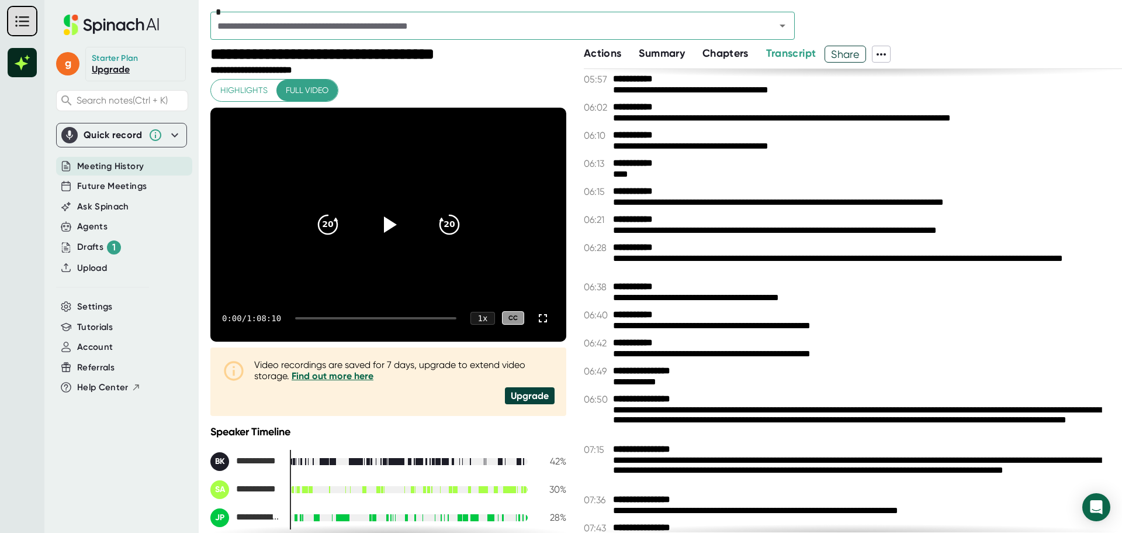
scroll to position [3274, 0]
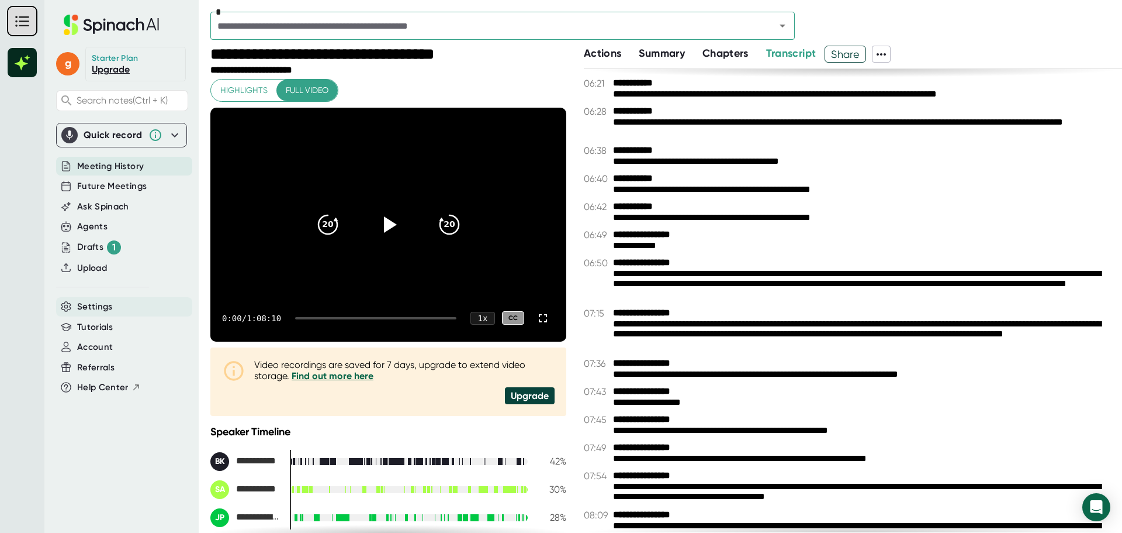
click at [102, 305] on span "Settings" at bounding box center [95, 306] width 36 height 13
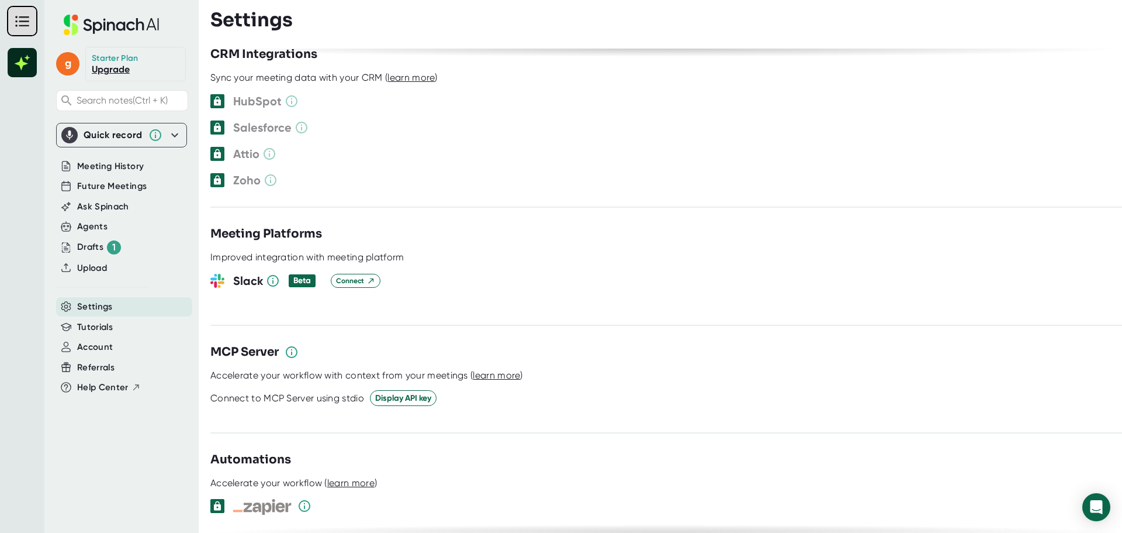
scroll to position [866, 0]
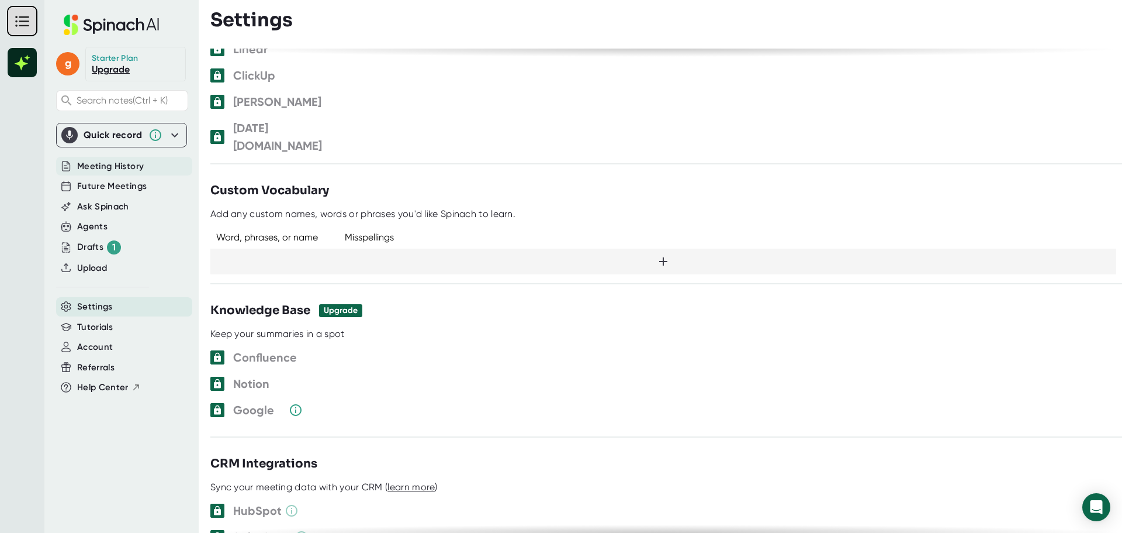
click at [124, 165] on span "Meeting History" at bounding box center [110, 166] width 67 height 13
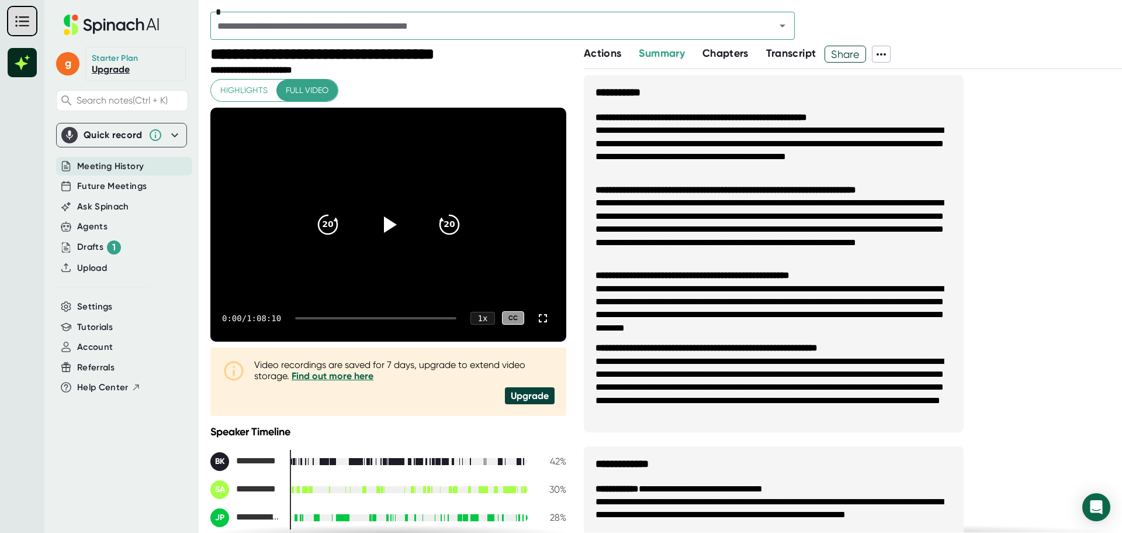
click at [800, 56] on span "Transcript" at bounding box center [791, 53] width 50 height 13
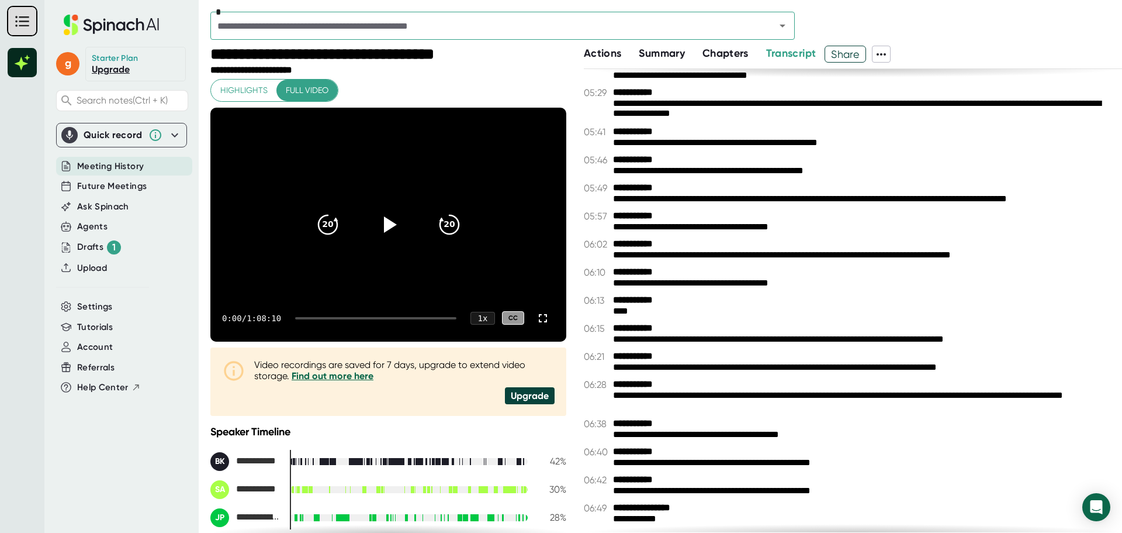
scroll to position [3138, 0]
